Goal: Information Seeking & Learning: Learn about a topic

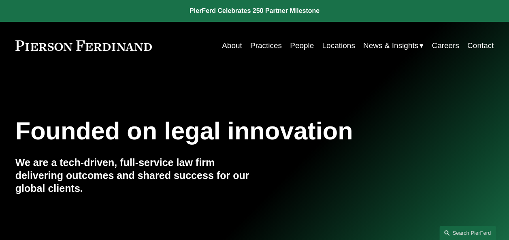
click at [290, 43] on link "People" at bounding box center [302, 45] width 24 height 15
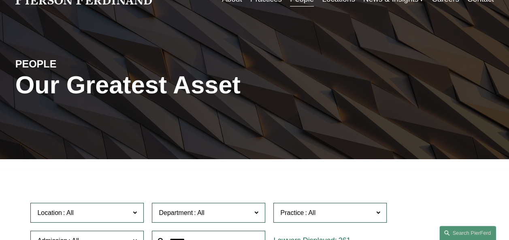
scroll to position [121, 0]
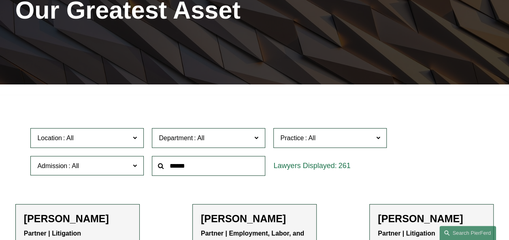
click at [185, 169] on input "text" at bounding box center [208, 166] width 113 height 20
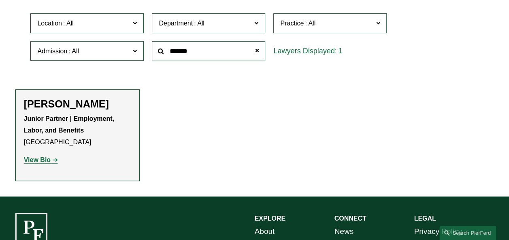
scroll to position [243, 0]
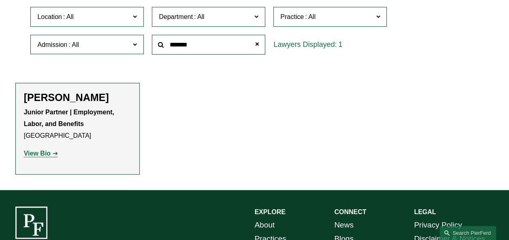
click at [42, 157] on strong "View Bio" at bounding box center [37, 153] width 27 height 7
drag, startPoint x: 198, startPoint y: 45, endPoint x: 56, endPoint y: 47, distance: 142.1
click at [50, 42] on div "Location All Atlanta Austin Boston Charlotte Chicago Cincinnati Cleveland Colum…" at bounding box center [254, 30] width 456 height 55
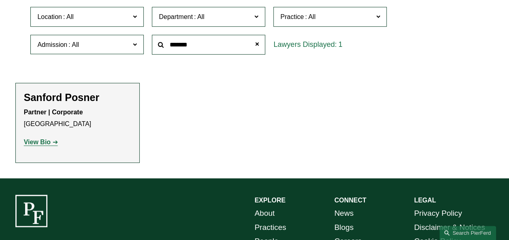
click at [41, 146] on strong "View Bio" at bounding box center [37, 142] width 27 height 7
drag, startPoint x: 191, startPoint y: 49, endPoint x: 165, endPoint y: 50, distance: 26.4
click at [132, 48] on div "Location All Atlanta Austin Boston Charlotte Chicago Cincinnati Cleveland Colum…" at bounding box center [254, 30] width 456 height 55
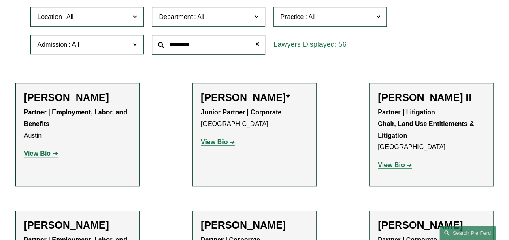
type input "********"
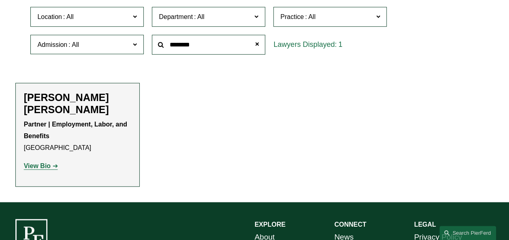
click at [44, 165] on strong "View Bio" at bounding box center [37, 166] width 27 height 7
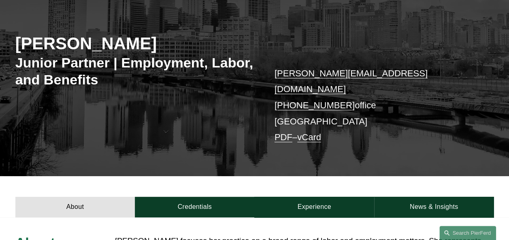
scroll to position [40, 0]
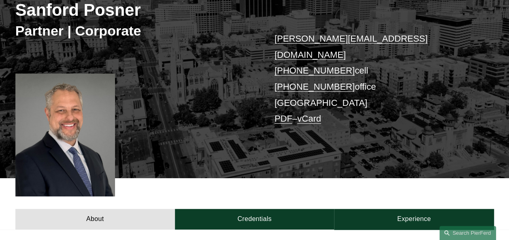
scroll to position [81, 0]
